Goal: Task Accomplishment & Management: Complete application form

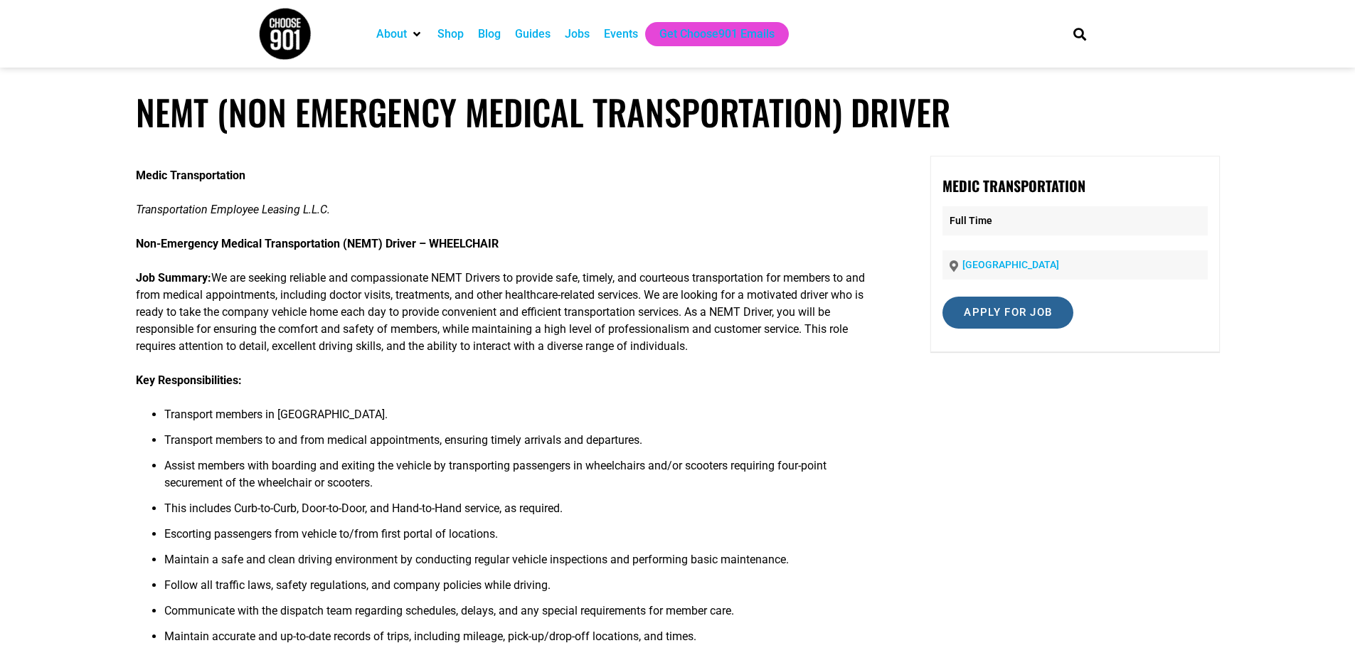
click at [960, 318] on input "Apply for job" at bounding box center [1008, 313] width 131 height 32
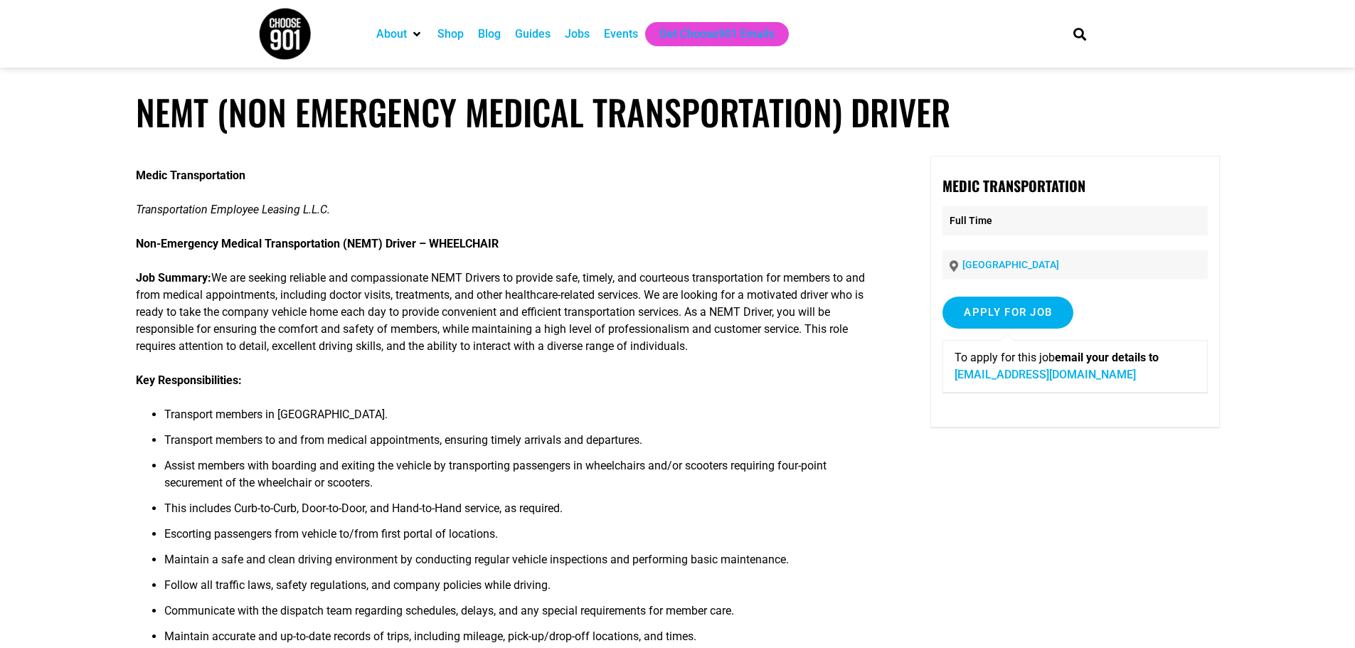
drag, startPoint x: 775, startPoint y: 385, endPoint x: 770, endPoint y: 397, distance: 13.1
click at [398, 346] on p "Job Summary: We are seeking reliable and compassionate NEMT Drivers to provide …" at bounding box center [506, 312] width 741 height 85
click at [280, 21] on img at bounding box center [284, 33] width 53 height 53
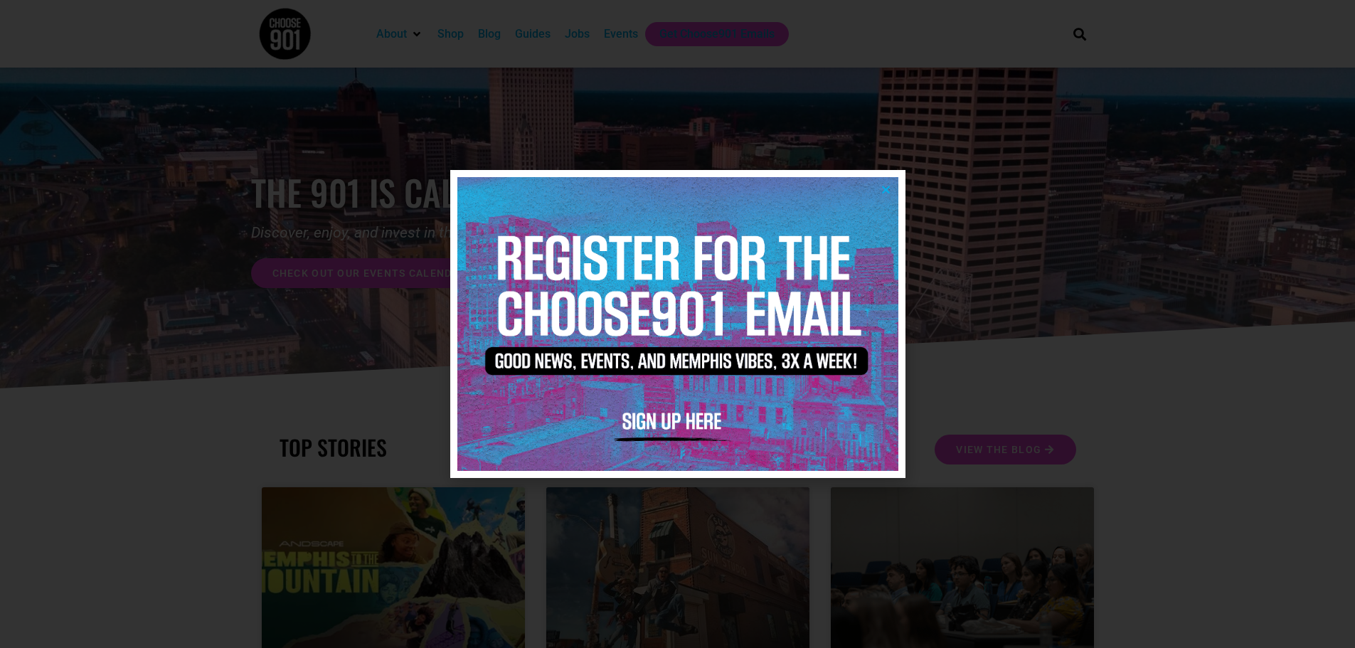
click at [1177, 262] on div at bounding box center [677, 324] width 1355 height 648
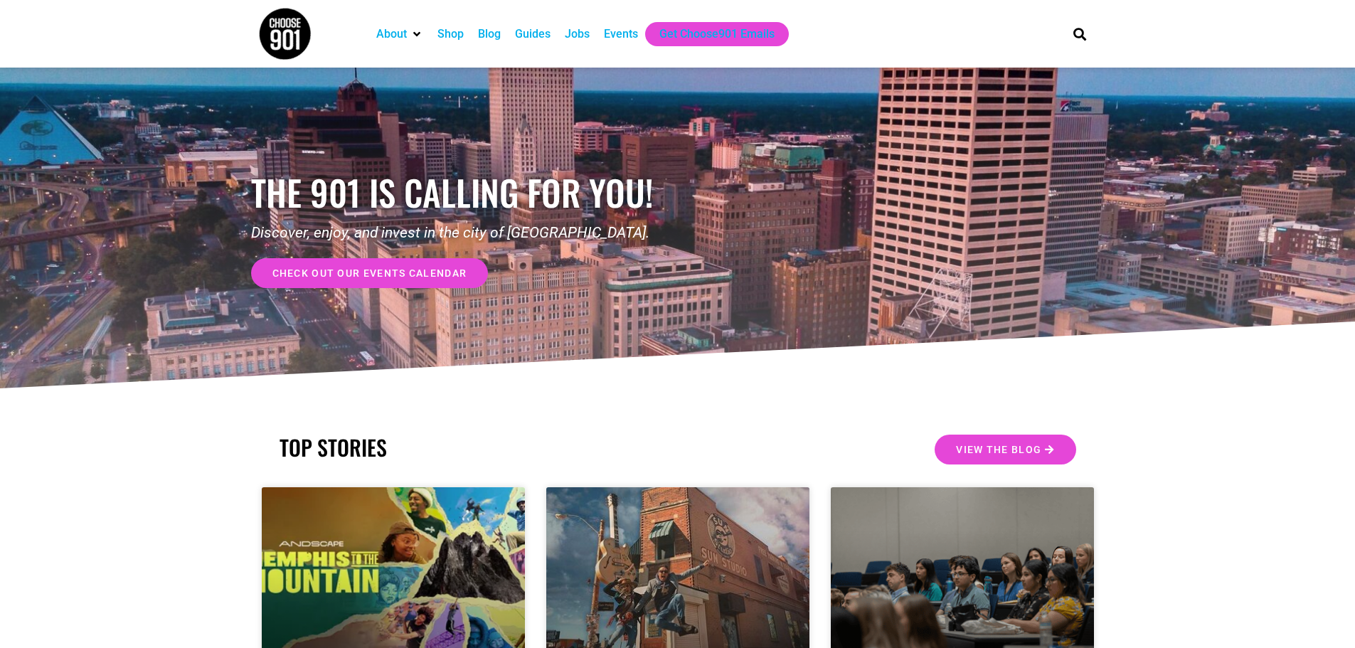
click at [578, 32] on div "Jobs" at bounding box center [577, 34] width 25 height 17
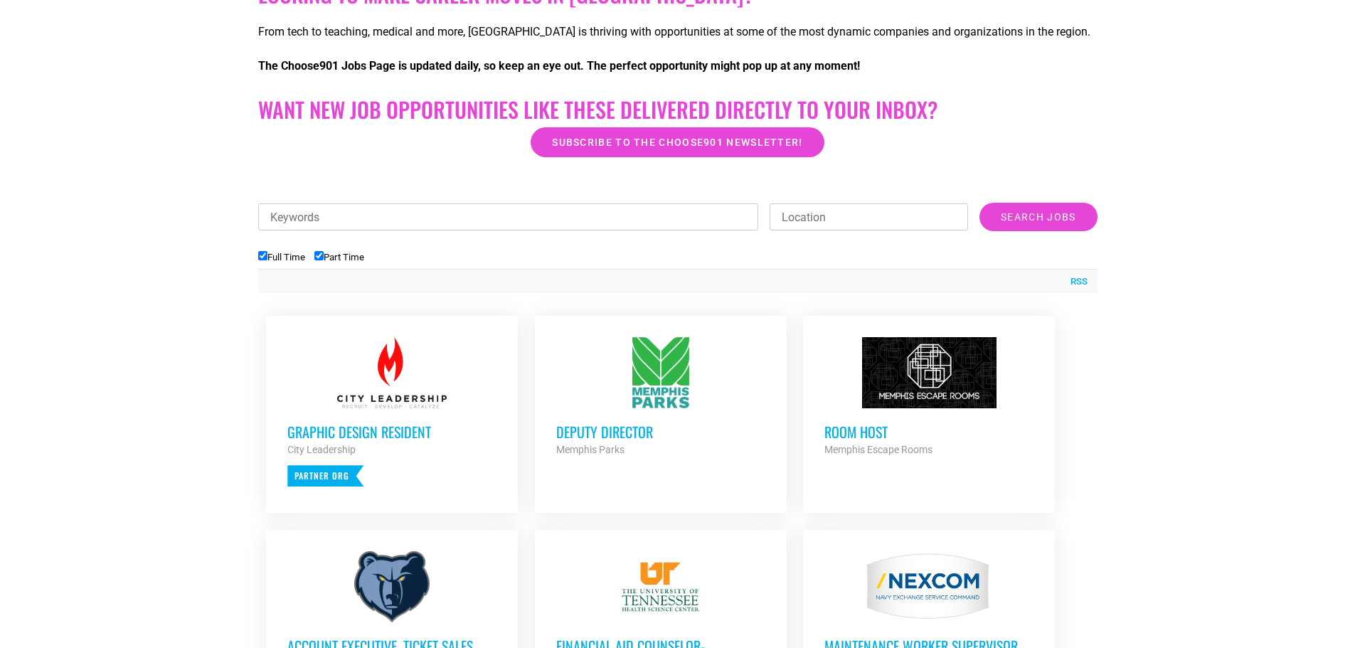
scroll to position [498, 0]
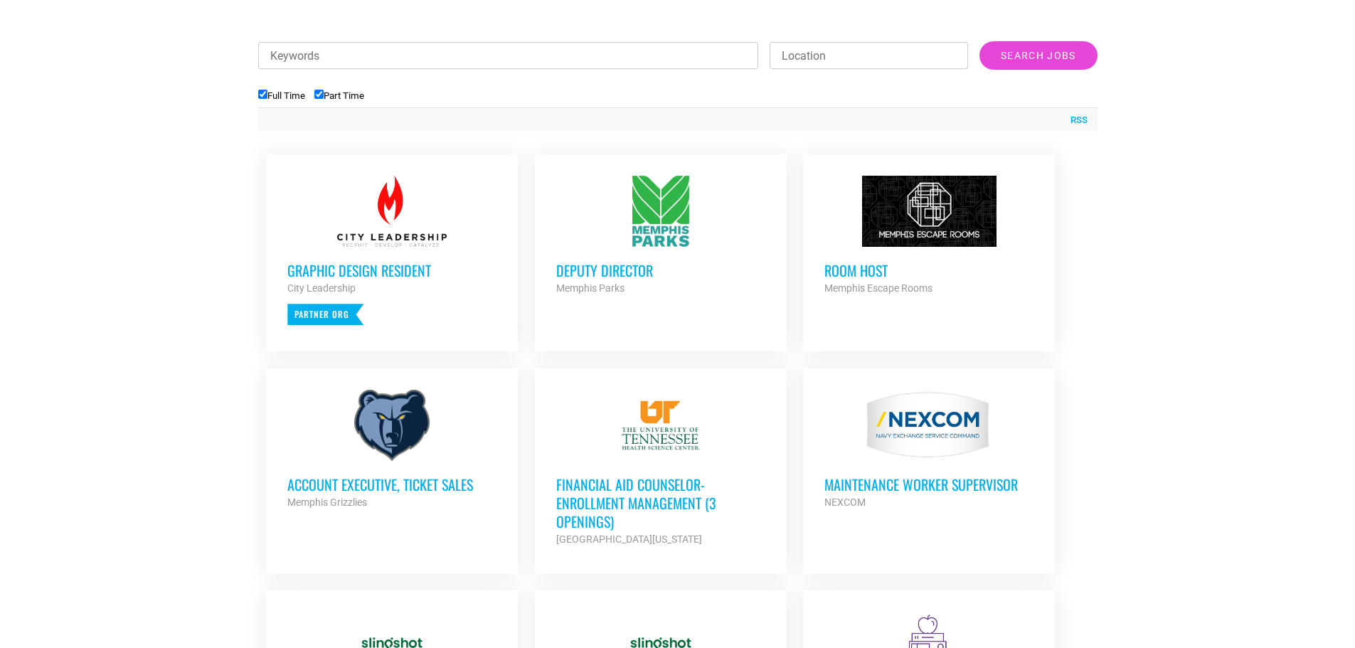
click at [320, 89] on li "Part Time" at bounding box center [343, 95] width 59 height 23
click at [319, 95] on input "Part Time" at bounding box center [318, 94] width 9 height 9
checkbox input "false"
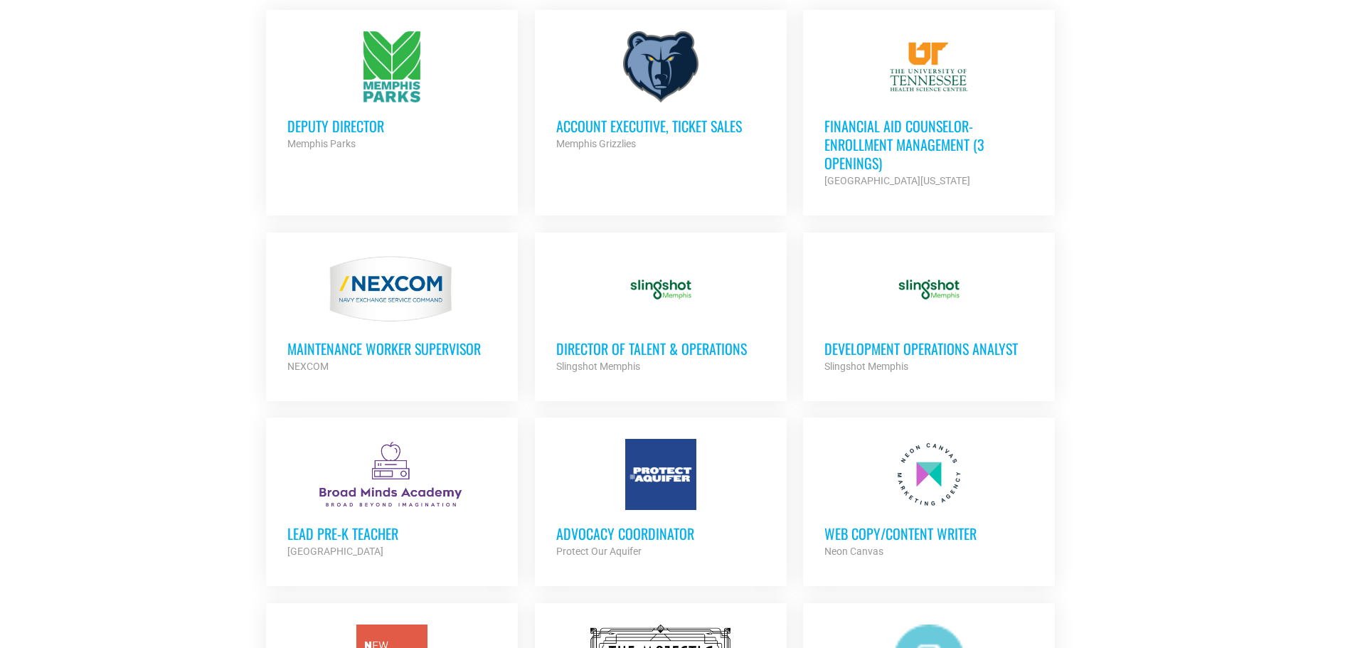
scroll to position [640, 0]
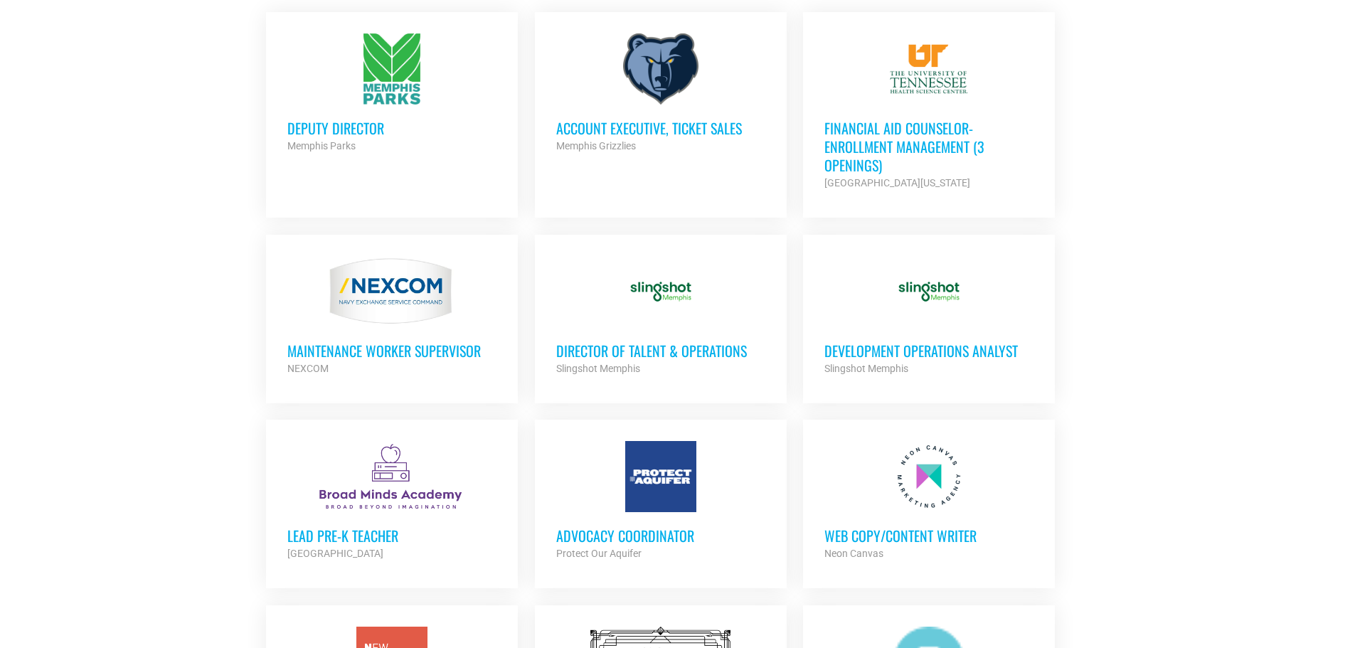
click at [946, 134] on h3 "Financial Aid Counselor-Enrollment Management (3 Openings)" at bounding box center [928, 146] width 209 height 55
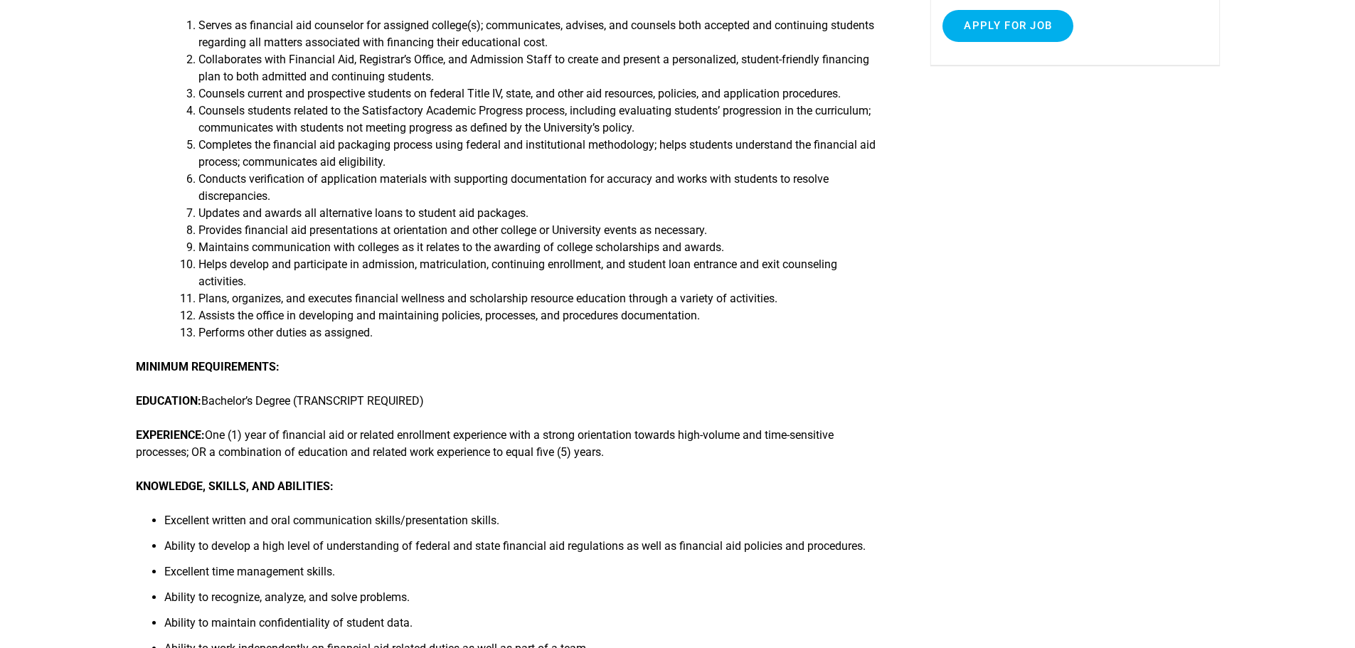
scroll to position [356, 0]
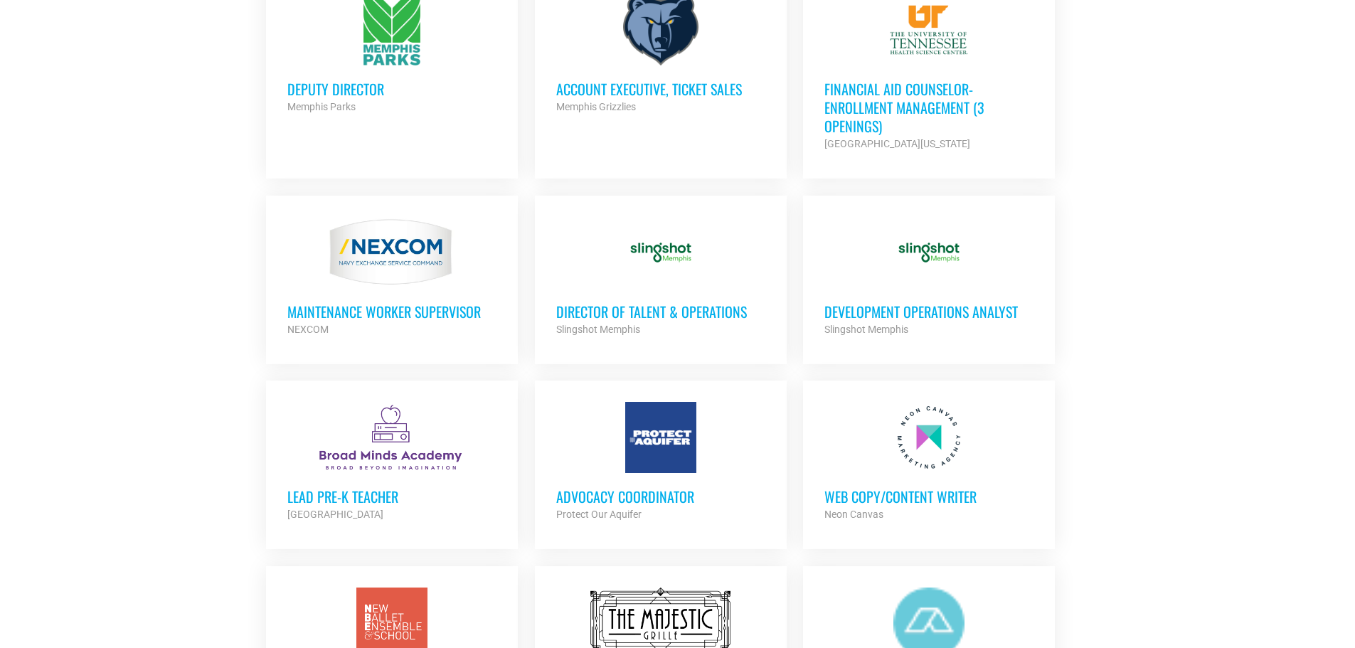
scroll to position [711, 0]
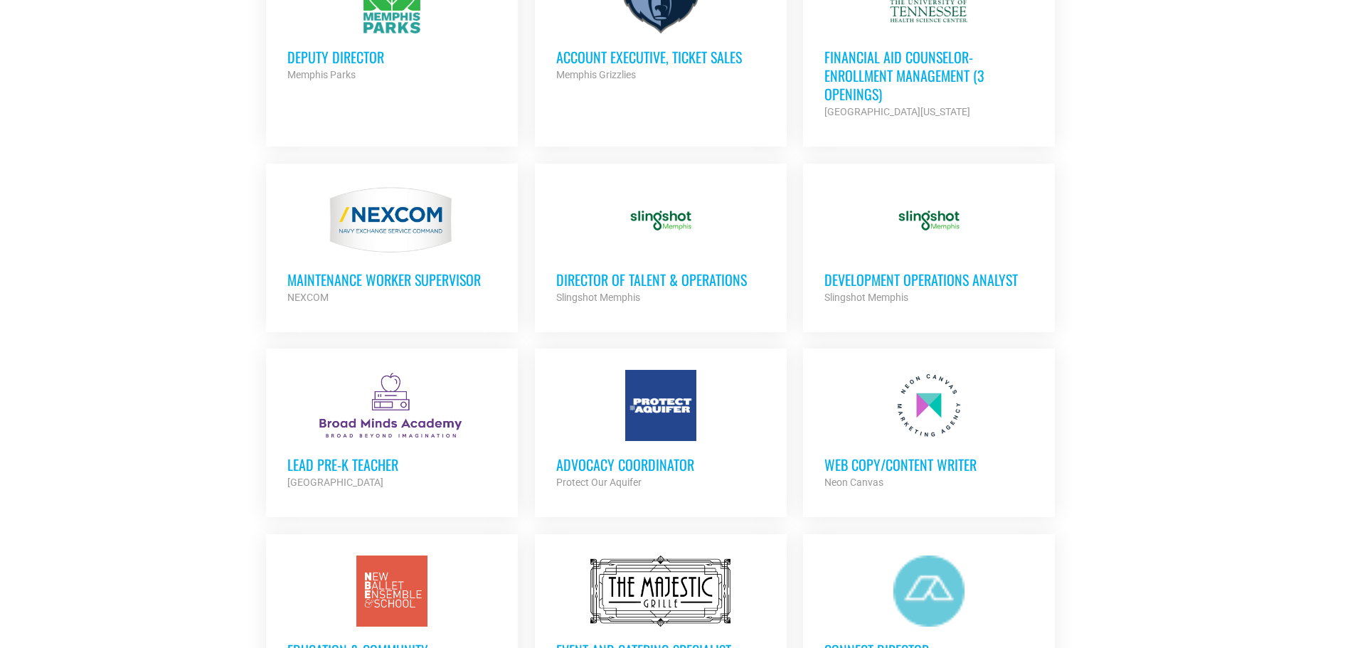
click at [900, 280] on h3 "Development Operations Analyst" at bounding box center [928, 279] width 209 height 18
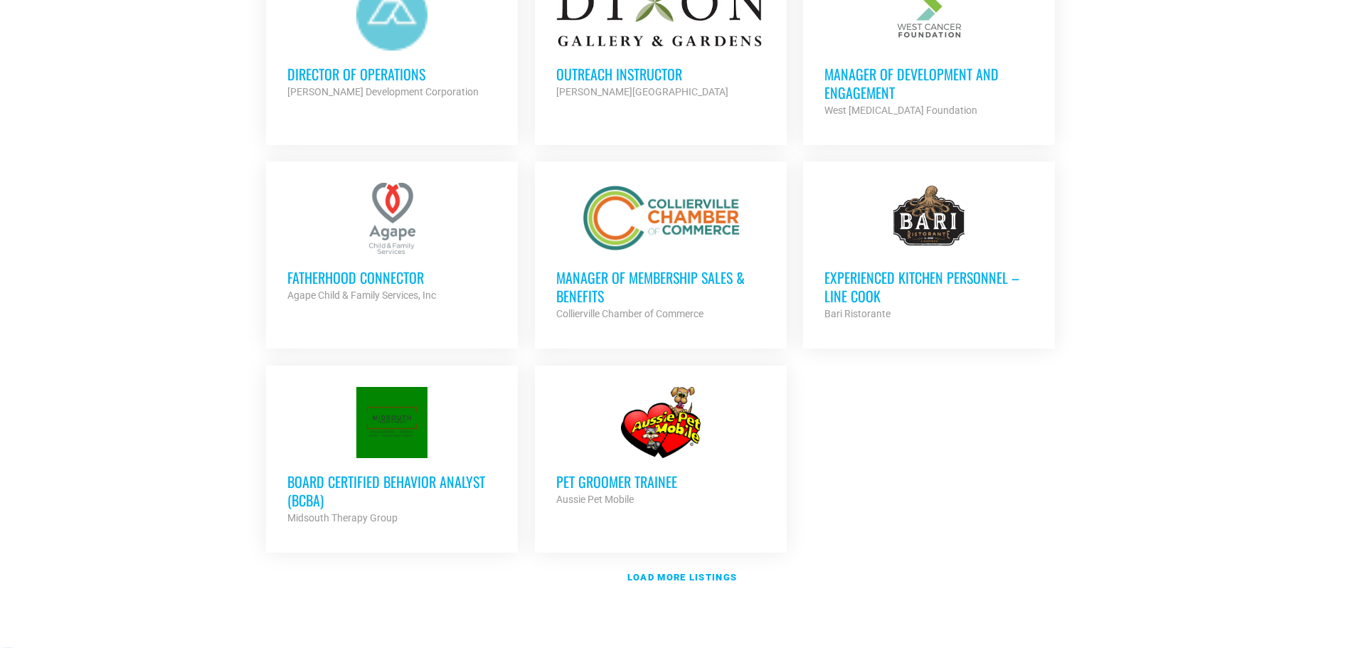
scroll to position [1494, 0]
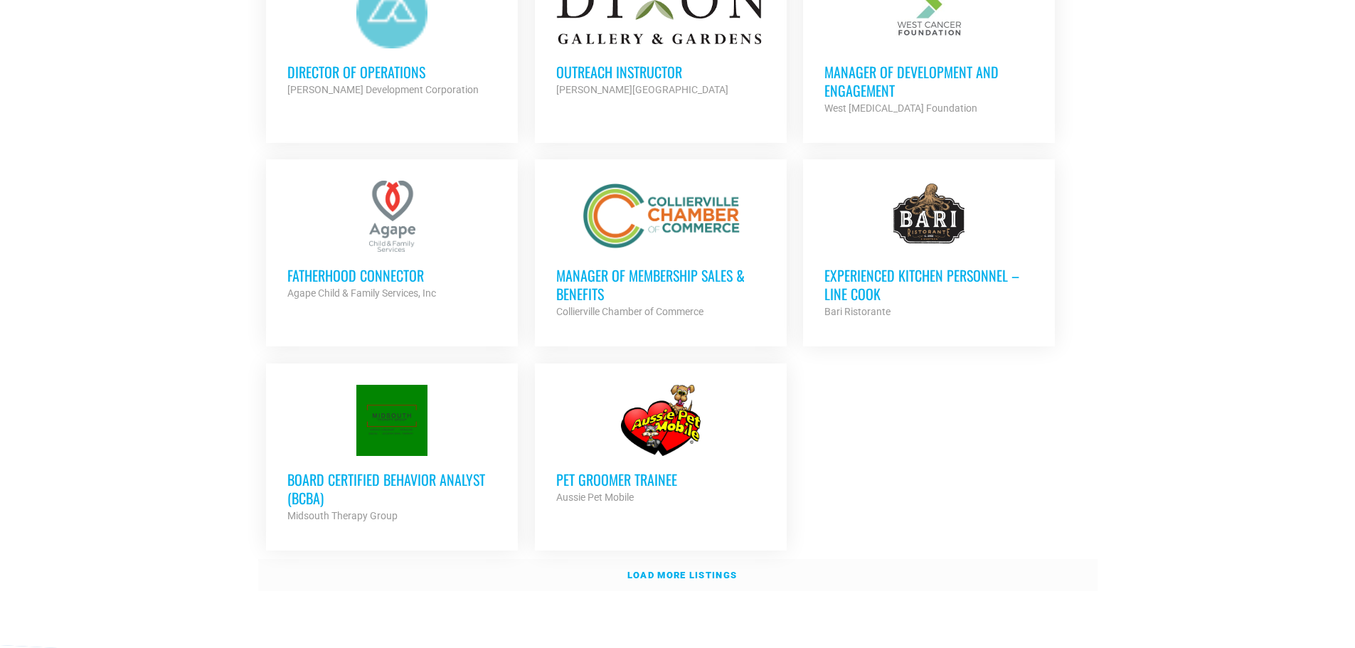
click at [716, 573] on strong "Load more listings" at bounding box center [682, 575] width 110 height 11
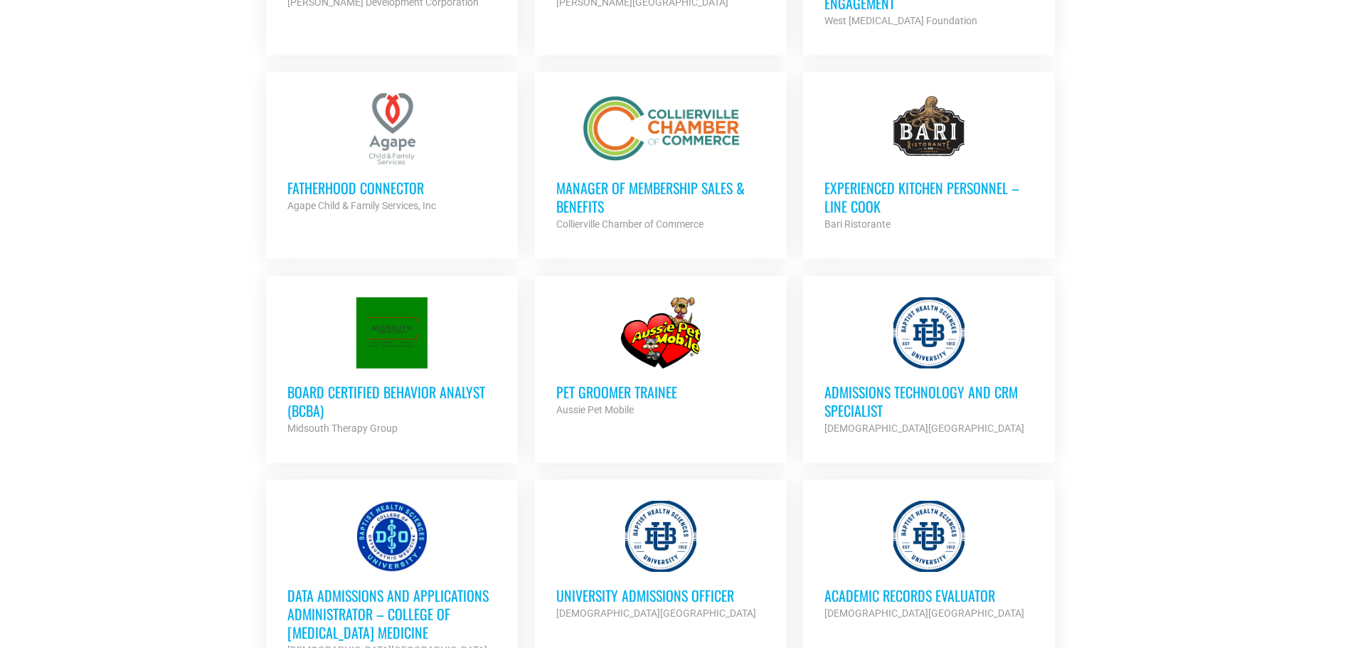
scroll to position [1636, 0]
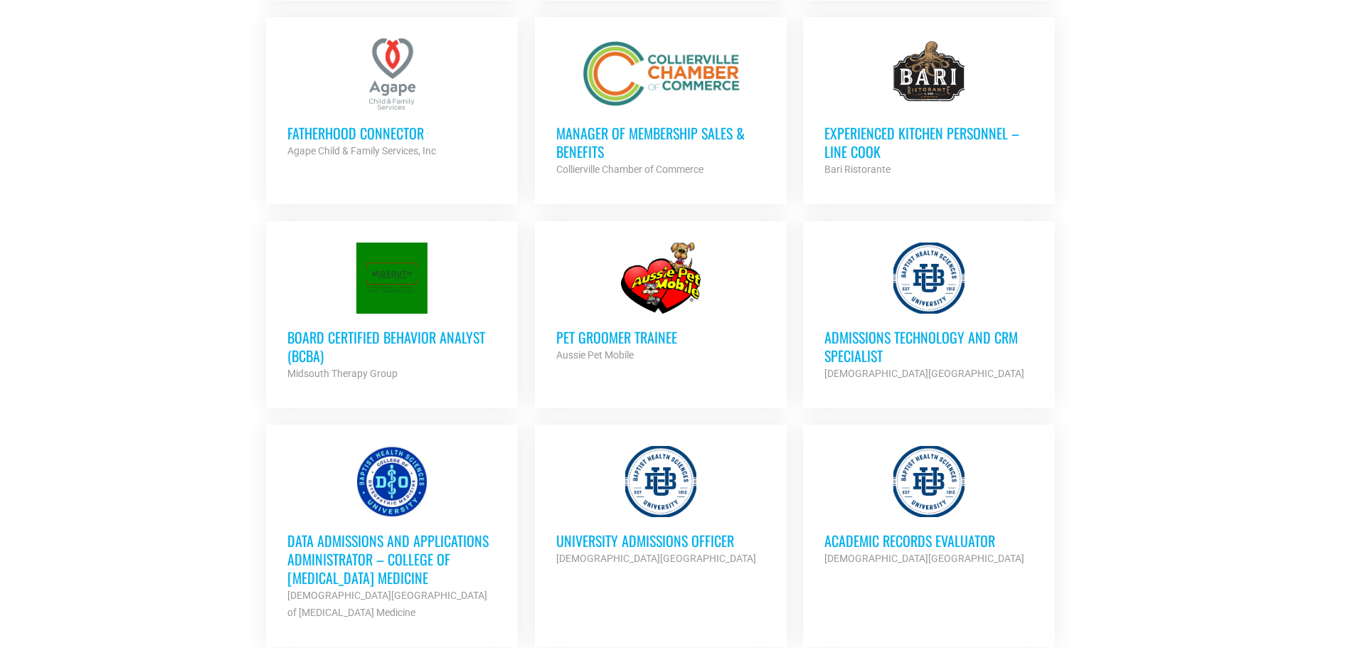
click at [883, 331] on h3 "Admissions Technology and CRM Specialist" at bounding box center [928, 346] width 209 height 37
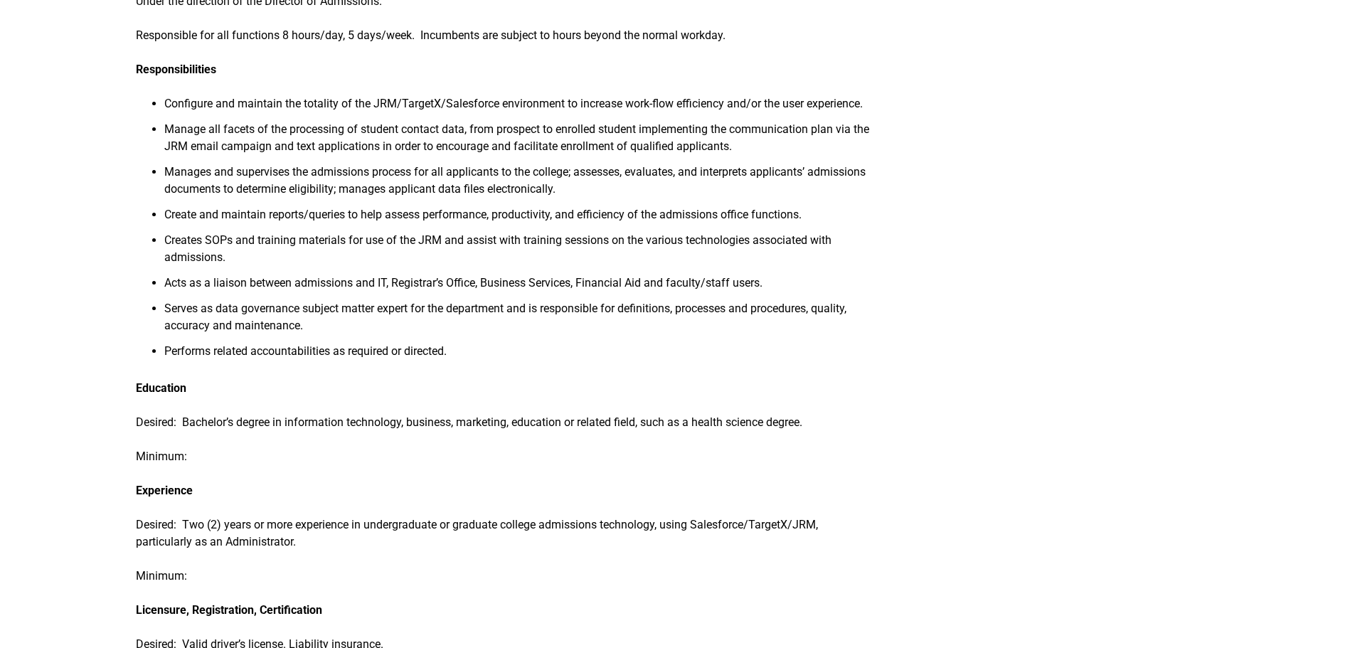
scroll to position [498, 0]
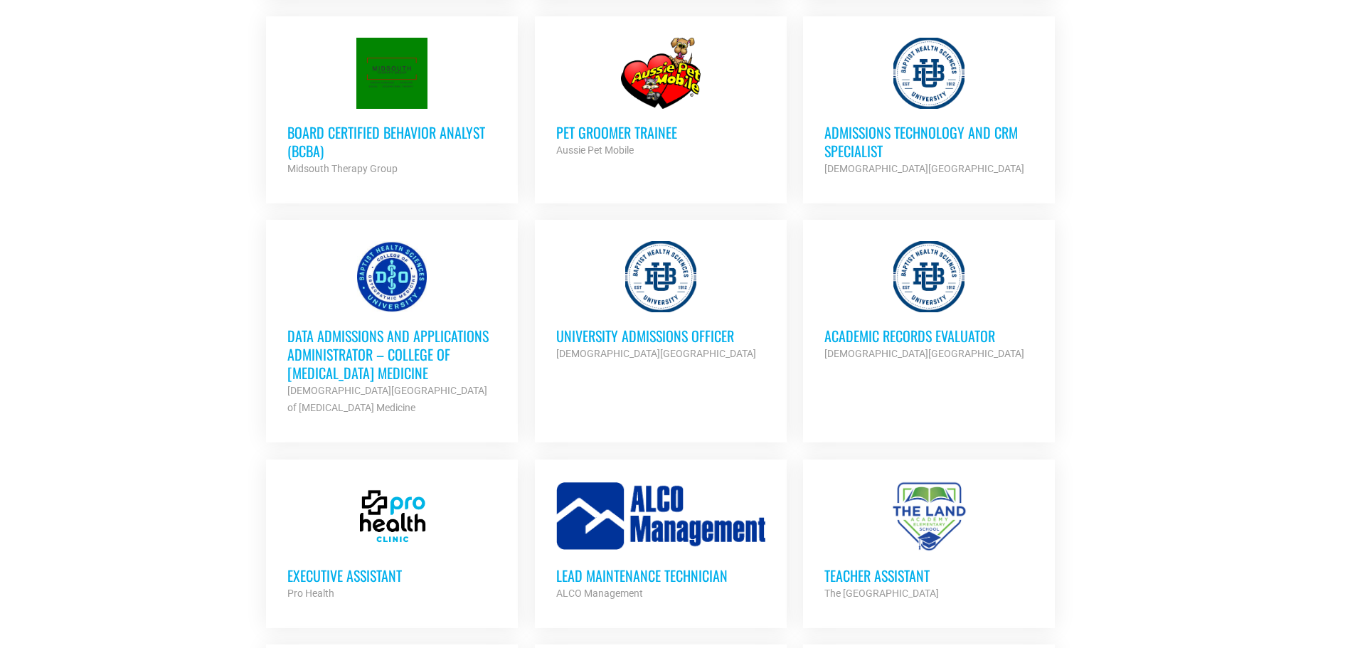
scroll to position [1849, 0]
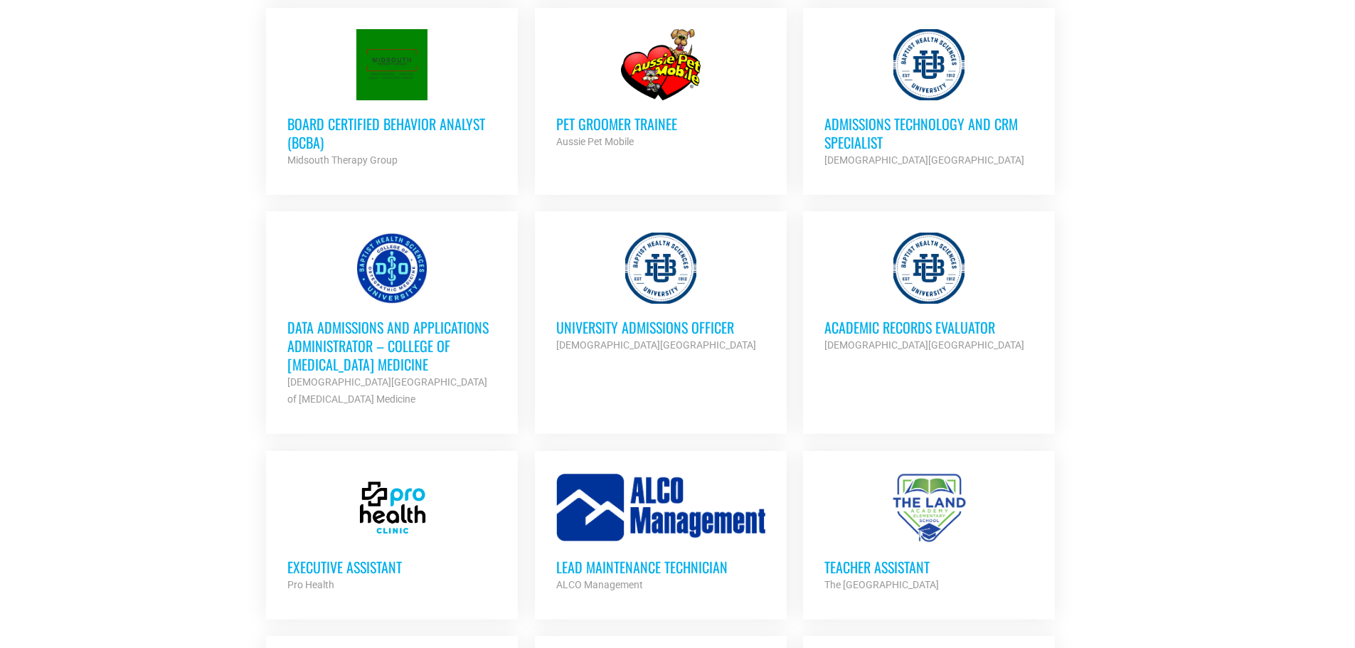
click at [440, 357] on h3 "Data Admissions and Applications Administrator – College of [MEDICAL_DATA] Medi…" at bounding box center [391, 345] width 209 height 55
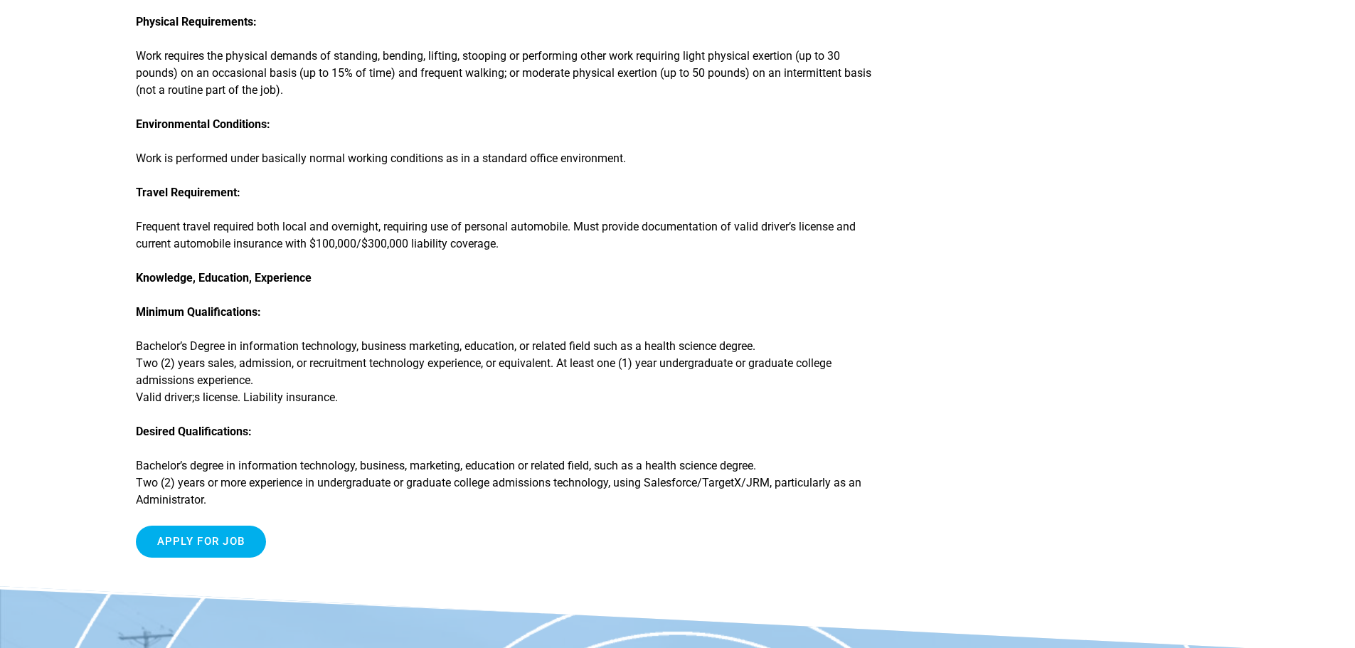
scroll to position [711, 0]
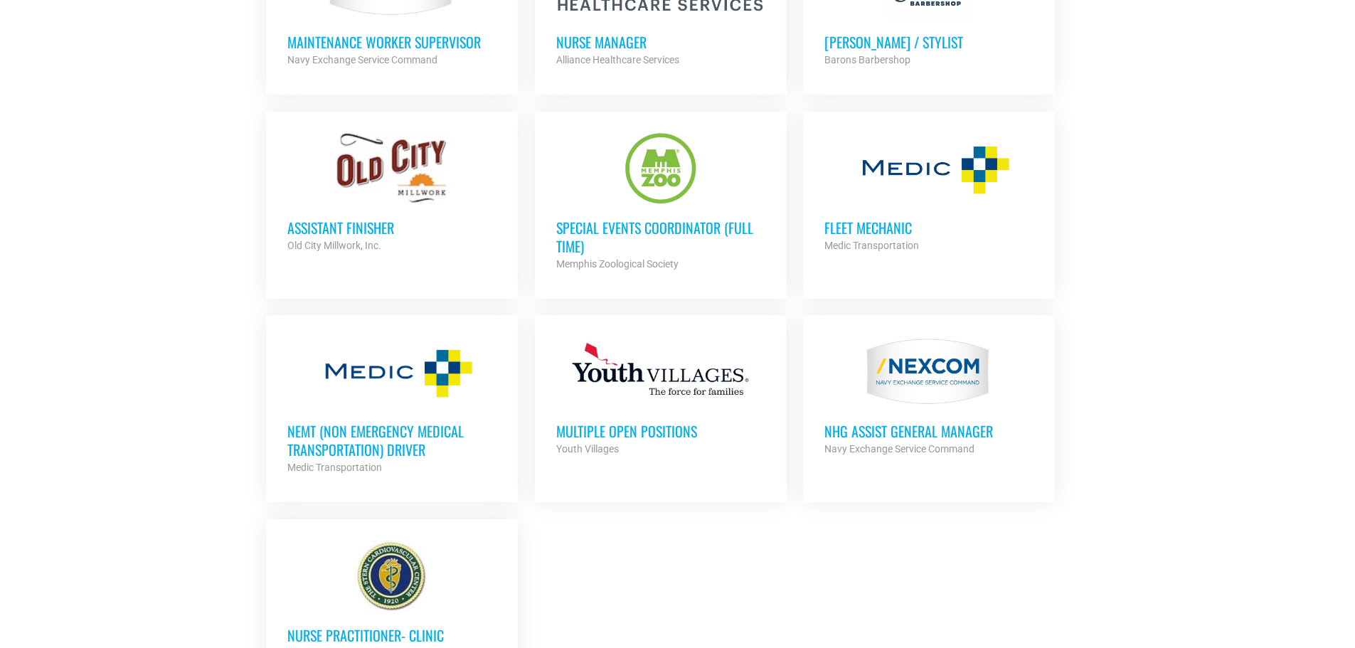
scroll to position [2845, 0]
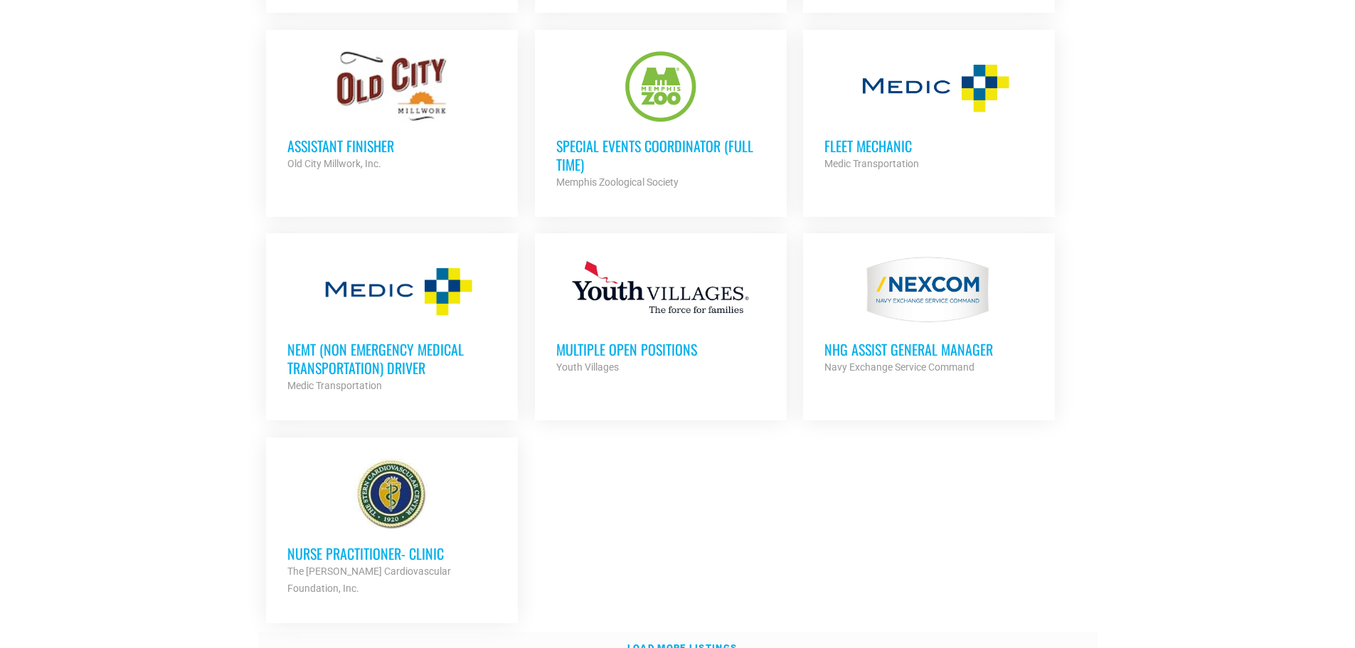
click at [659, 632] on link "Load more listings" at bounding box center [677, 648] width 839 height 33
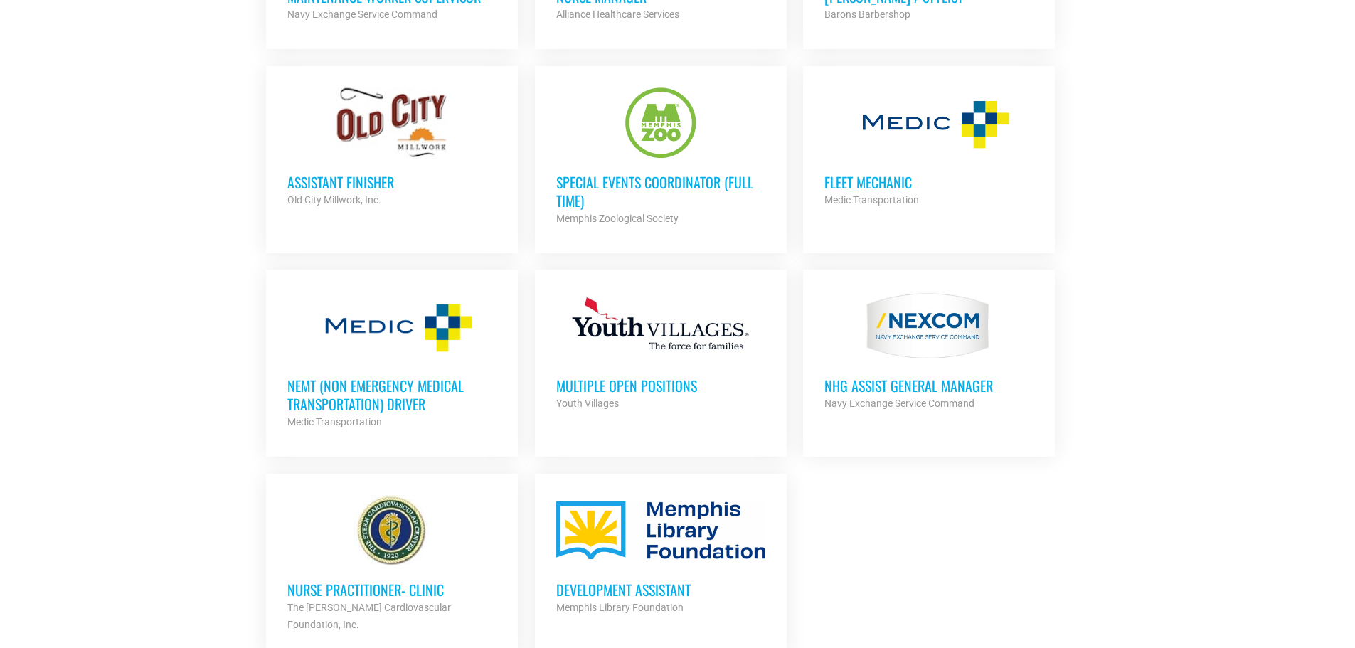
scroll to position [2774, 0]
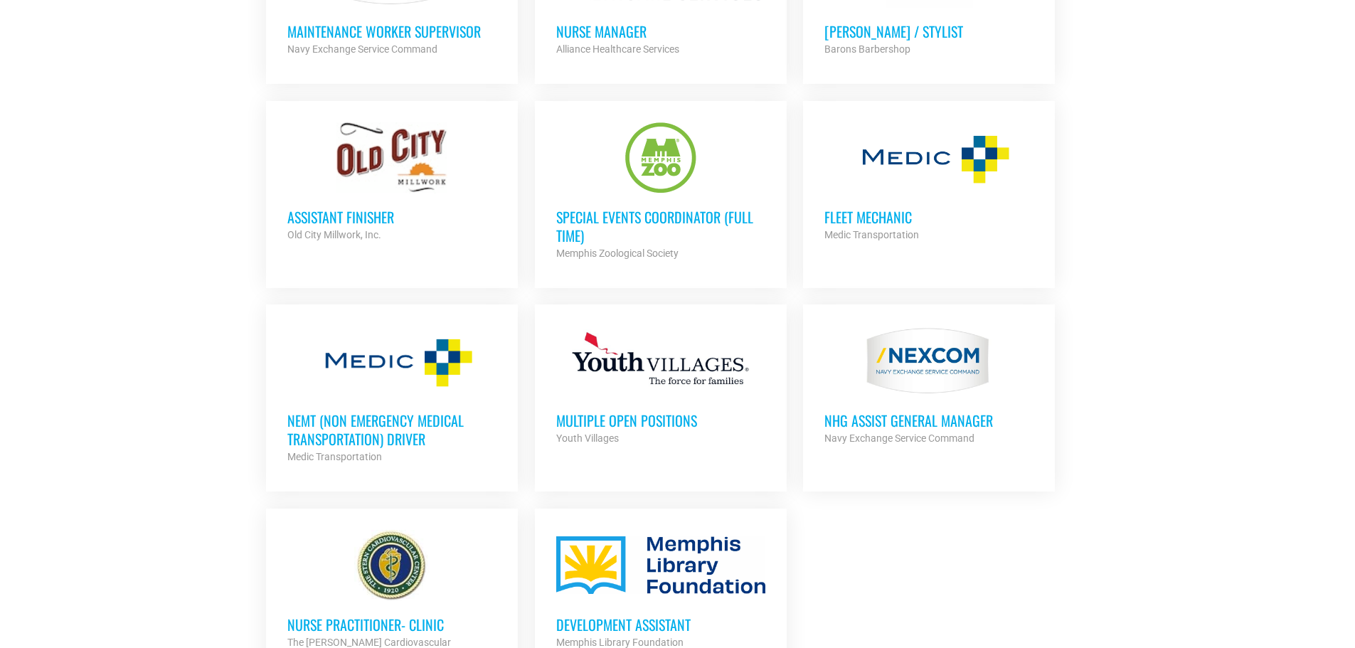
click at [409, 417] on h3 "NEMT (Non Emergency Medical Transportation) Driver" at bounding box center [391, 429] width 209 height 37
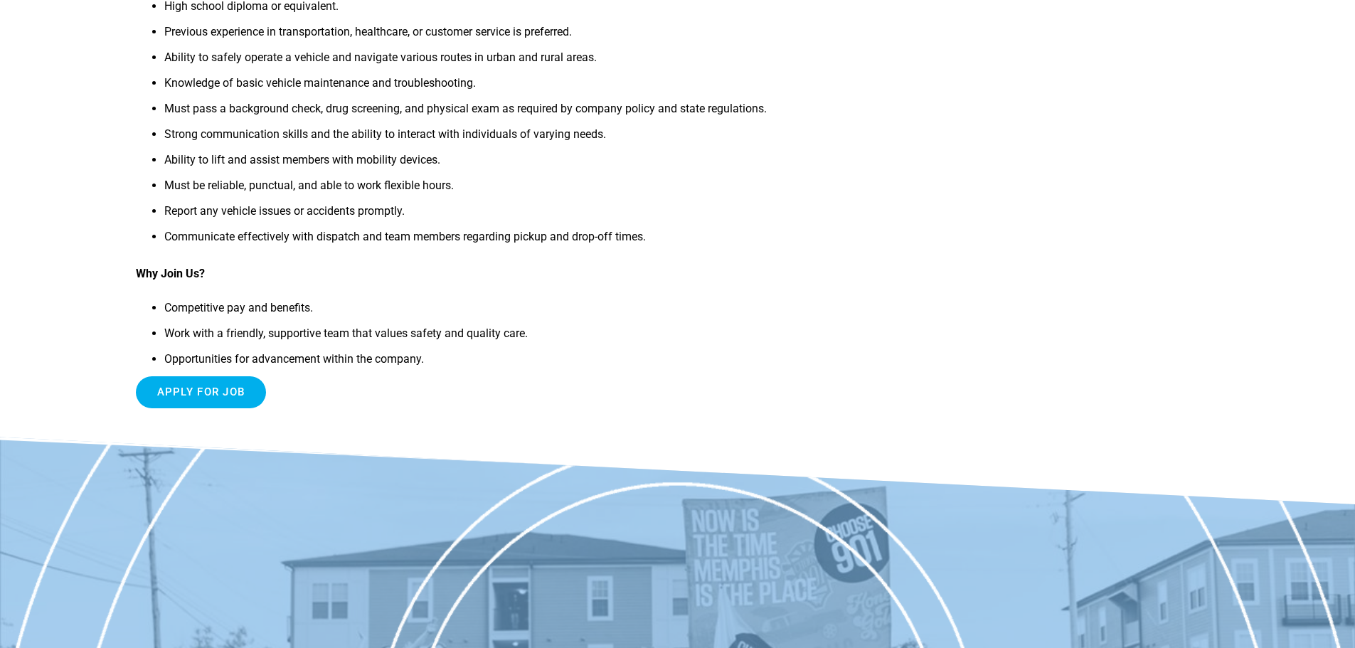
scroll to position [925, 0]
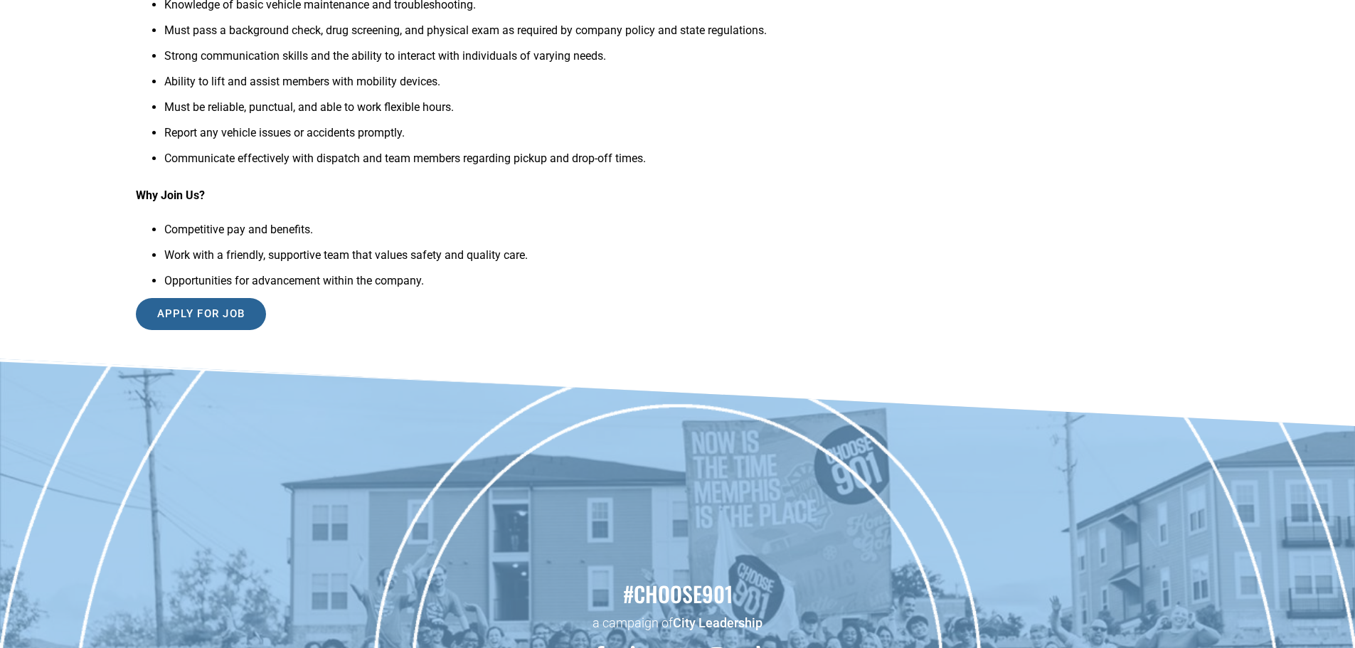
click at [209, 322] on input "Apply for job" at bounding box center [201, 314] width 131 height 32
